Goal: Task Accomplishment & Management: Use online tool/utility

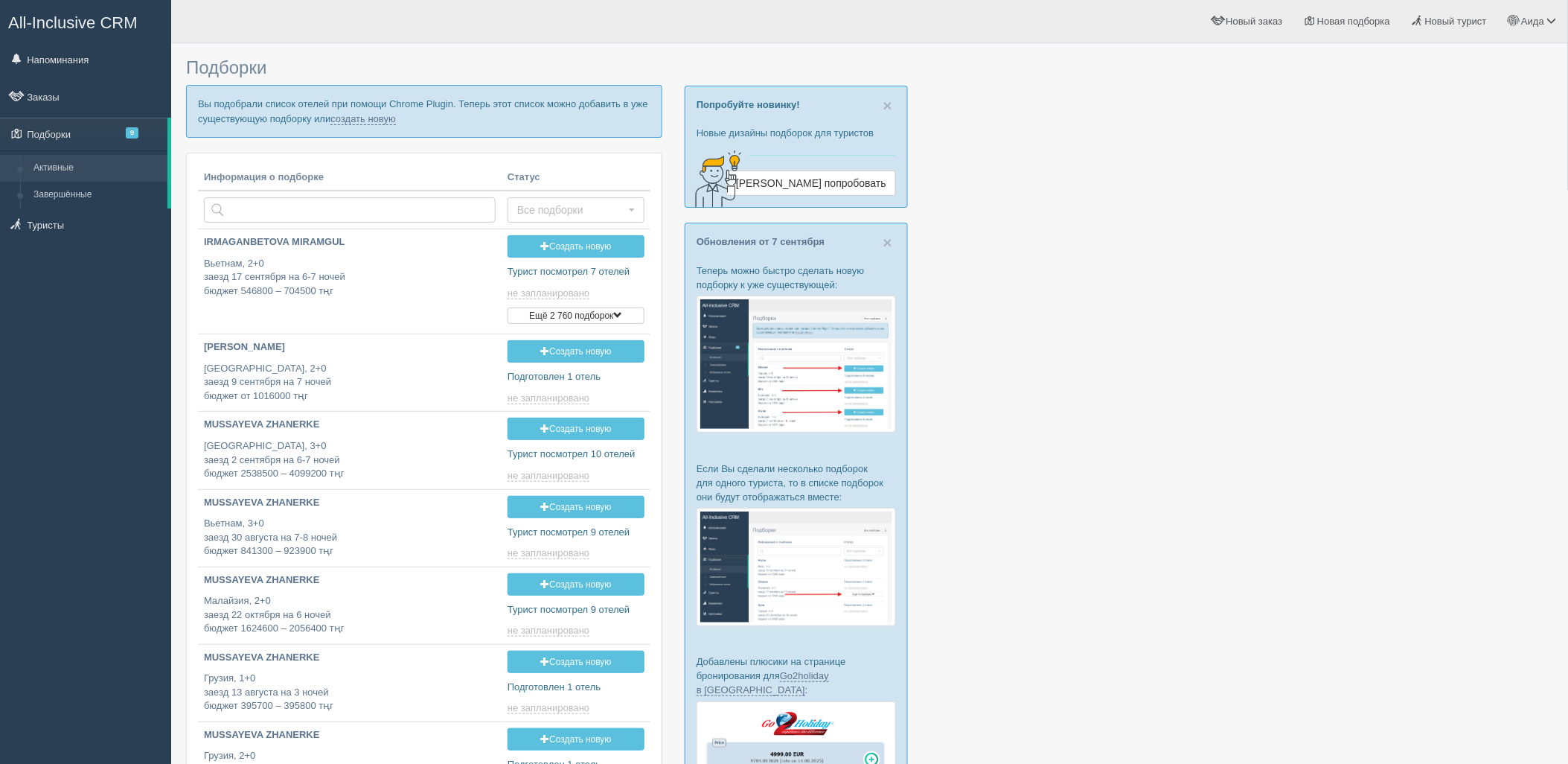
click at [370, 125] on p "Вы подобрали список отелей при помощи Chrome Plugin. Теперь этот список можно д…" at bounding box center [424, 111] width 476 height 52
click at [369, 120] on link "создать новую" at bounding box center [363, 119] width 66 height 12
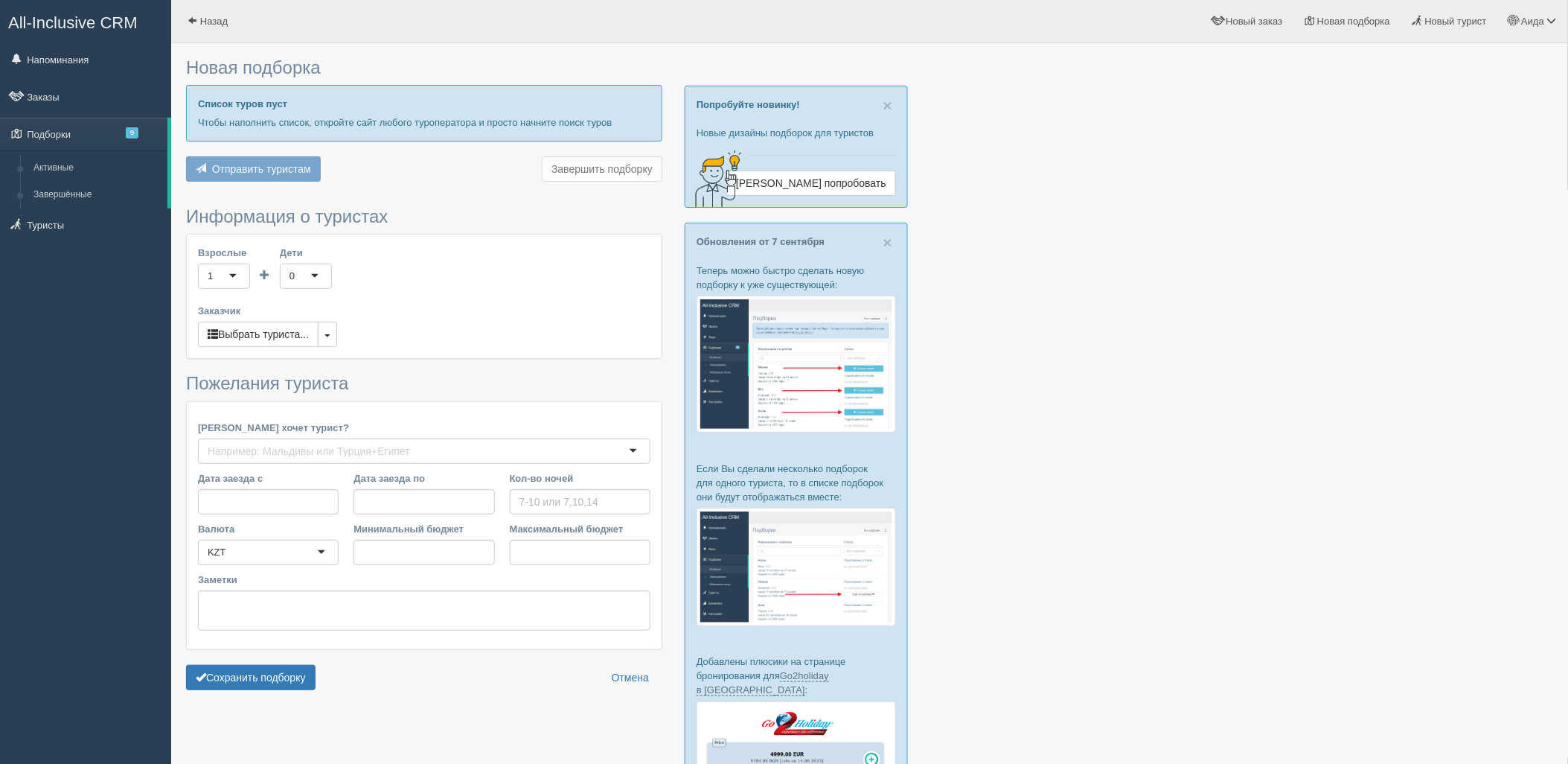
type input "6-10"
type input "852200"
type input "934600"
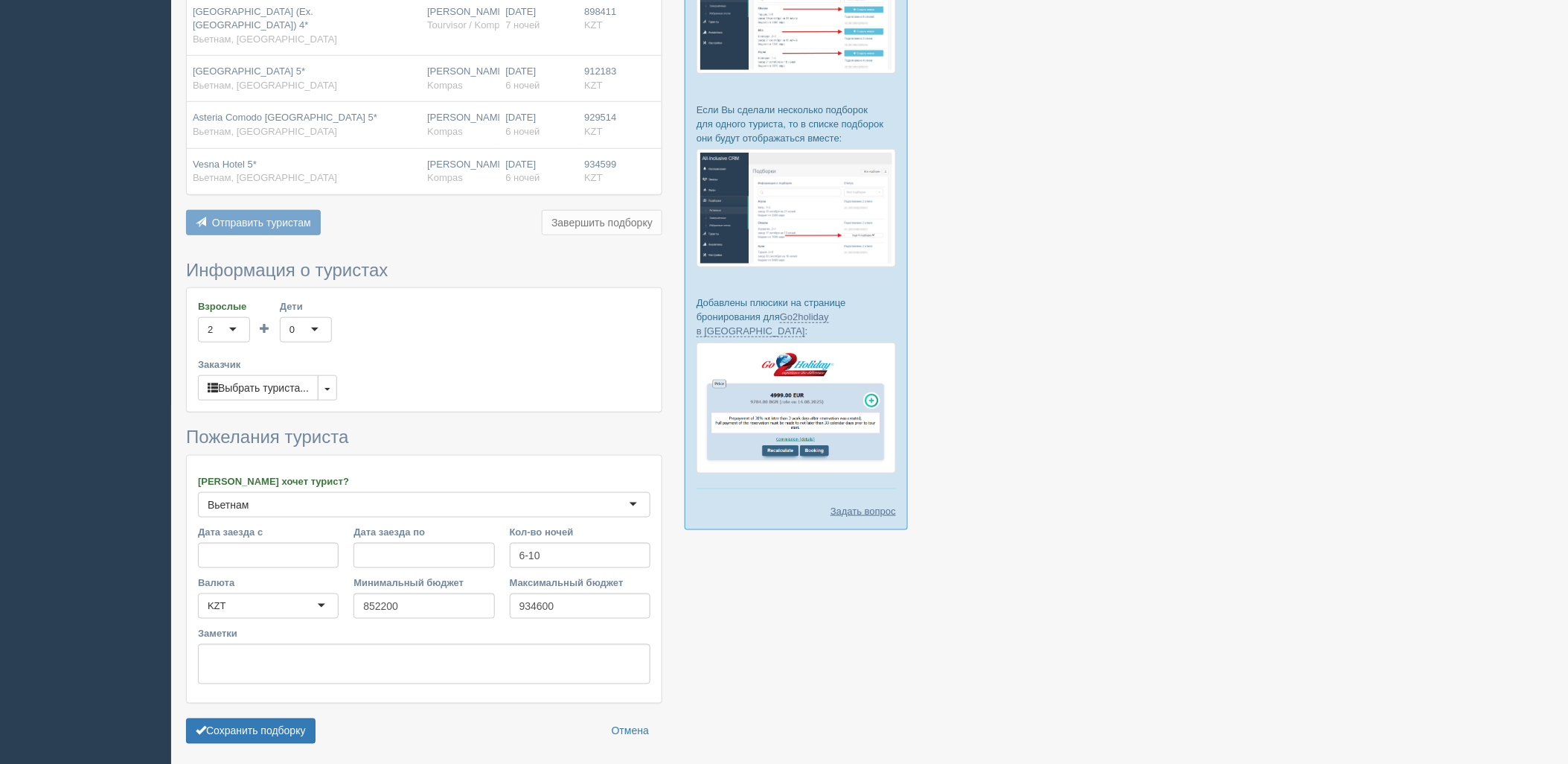
scroll to position [400, 0]
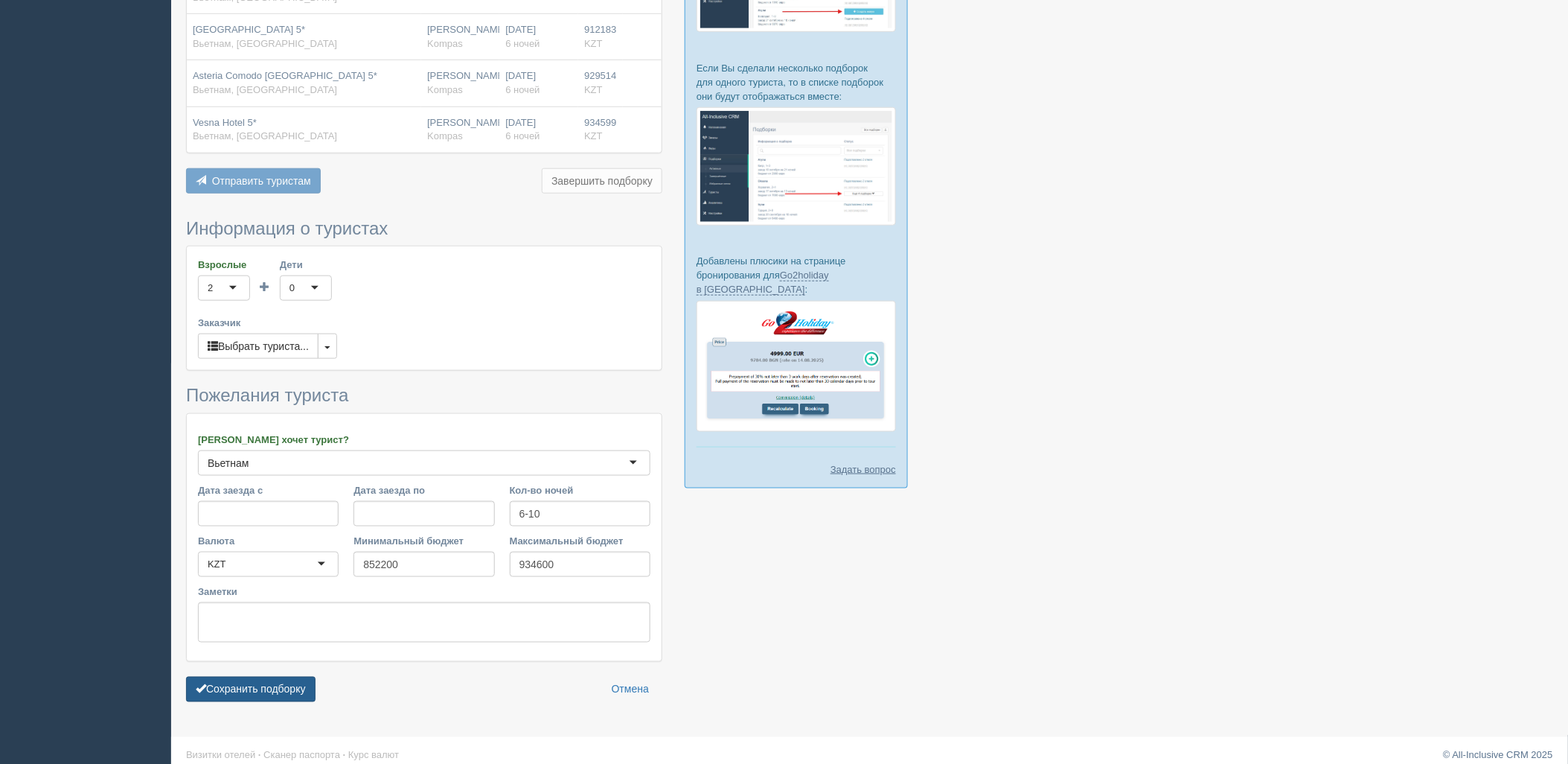
drag, startPoint x: 277, startPoint y: 675, endPoint x: 296, endPoint y: 668, distance: 20.2
click at [278, 677] on button "Сохранить подборку" at bounding box center [250, 690] width 129 height 25
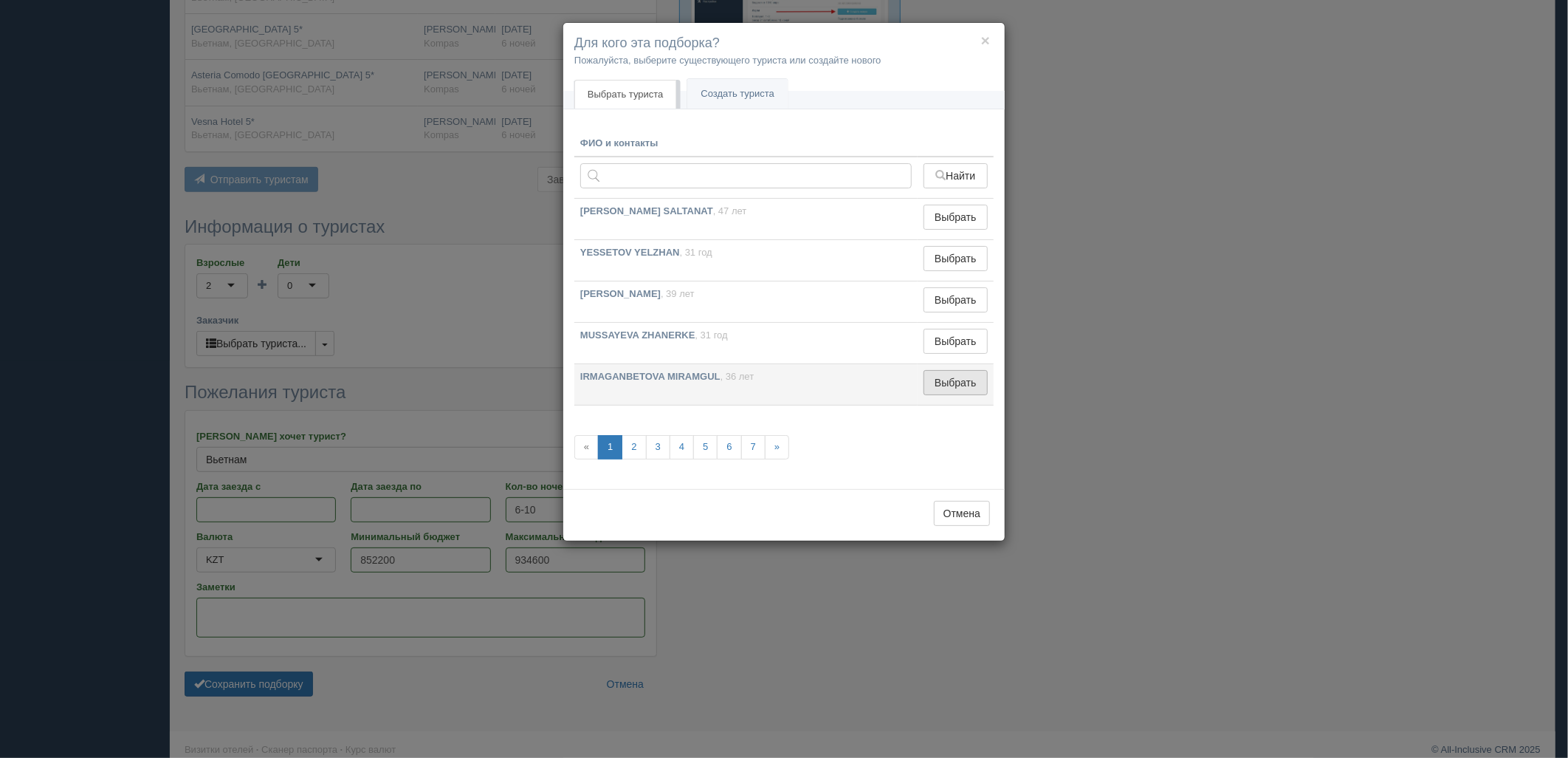
click at [950, 384] on button "Выбрать" at bounding box center [956, 382] width 64 height 25
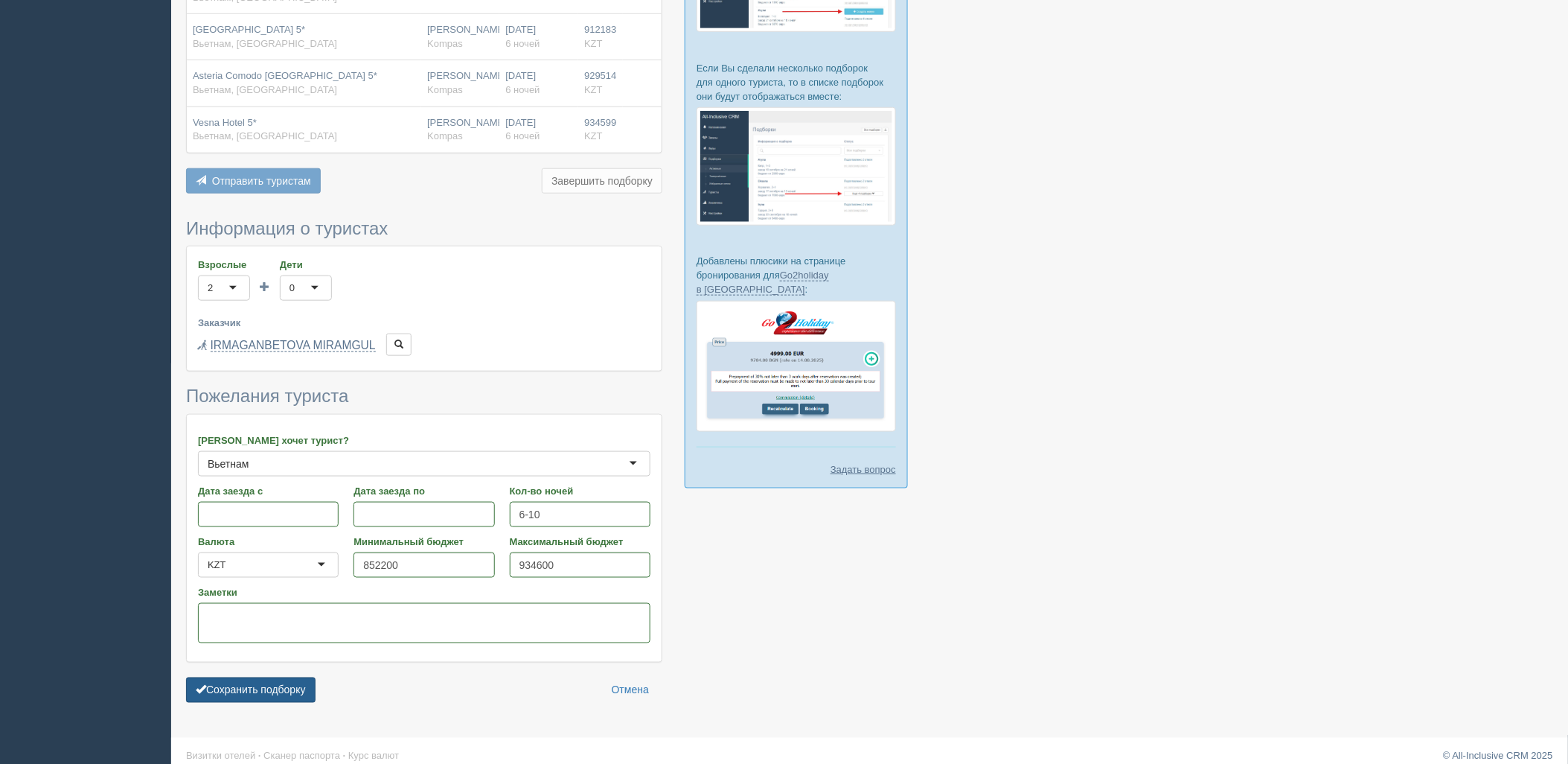
click at [243, 677] on button "Сохранить подборку" at bounding box center [250, 690] width 129 height 25
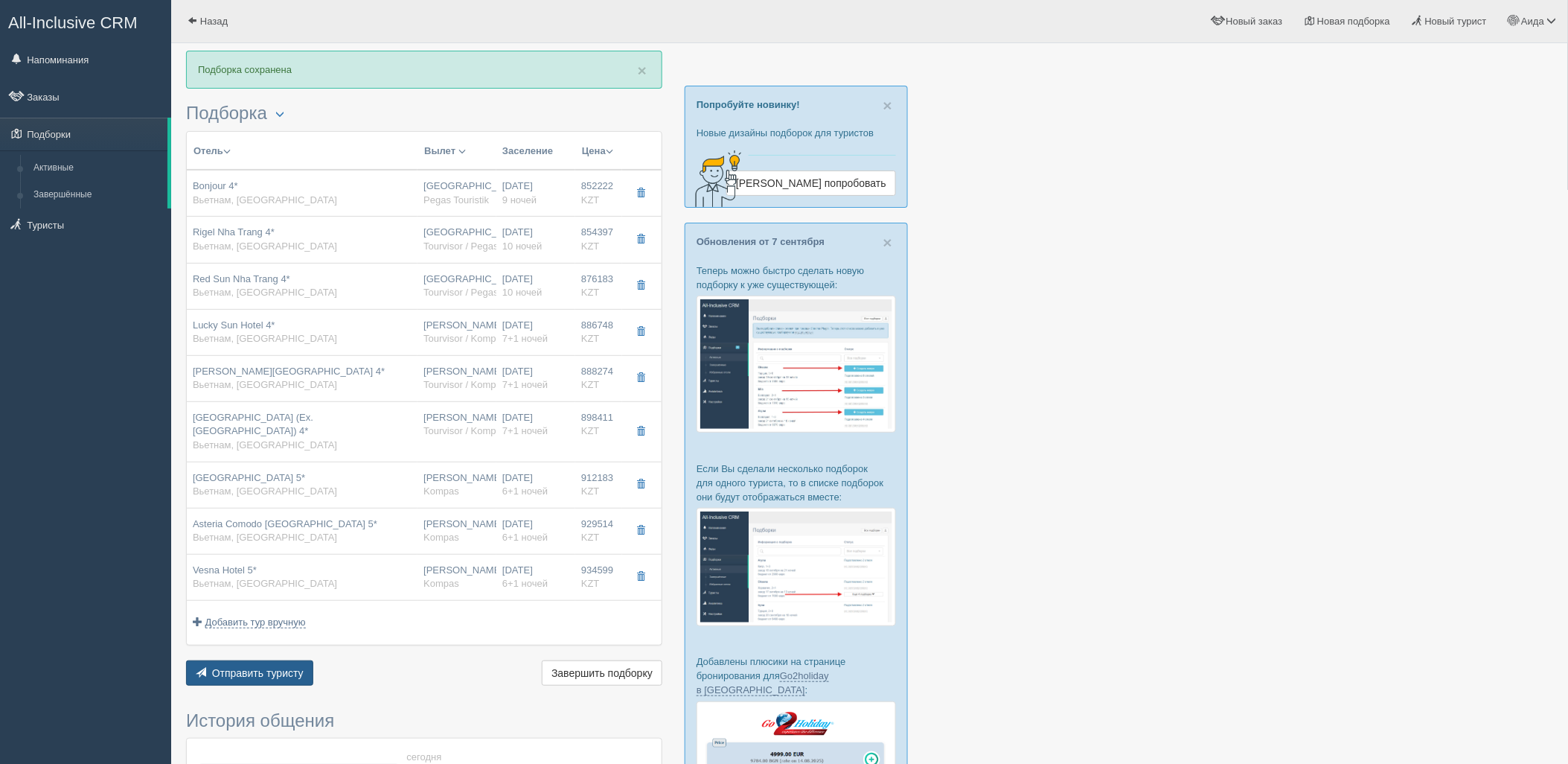
click at [262, 667] on span "Отправить туристу" at bounding box center [258, 673] width 92 height 12
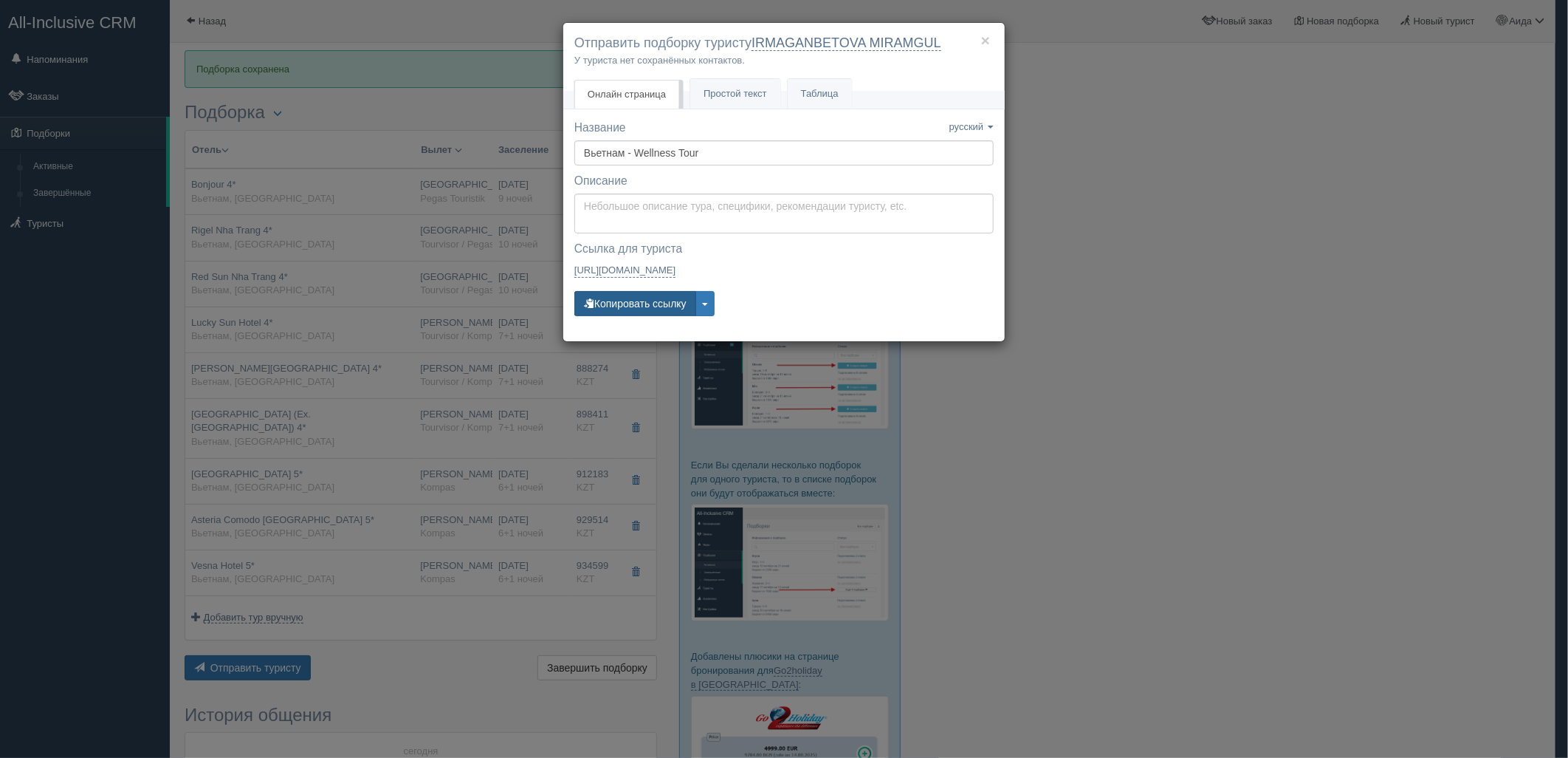
click at [613, 307] on button "Копировать ссылку" at bounding box center [636, 304] width 122 height 25
click at [1279, 231] on div "× Отправить подборку туристу IRMAGANBETOVA MIRAMGUL У туриста нет сохранённых к…" at bounding box center [784, 379] width 1568 height 758
